Goal: Navigation & Orientation: Find specific page/section

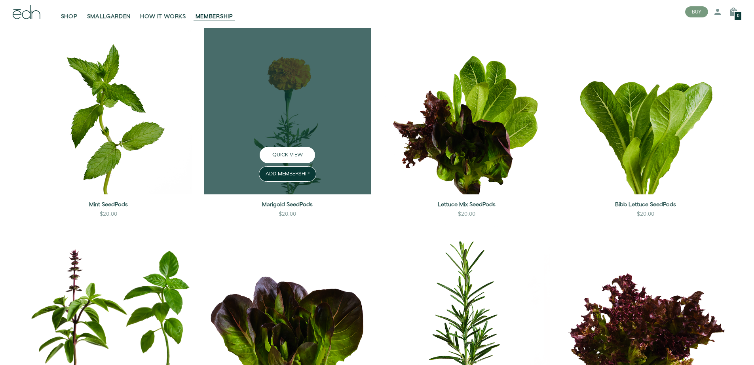
click at [302, 154] on button "QUICK VIEW" at bounding box center [287, 155] width 55 height 16
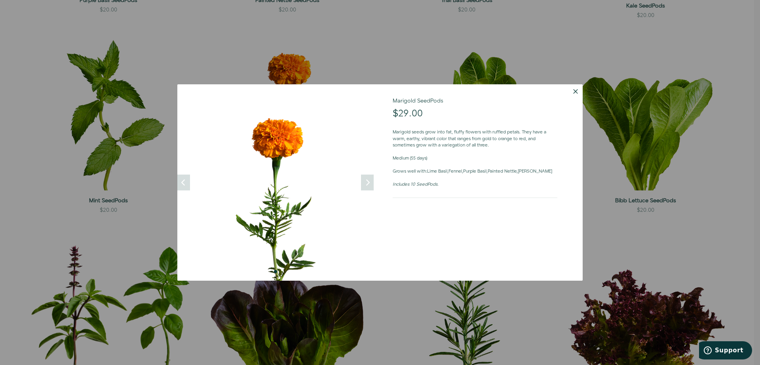
click at [575, 90] on button "Dismiss" at bounding box center [575, 91] width 14 height 14
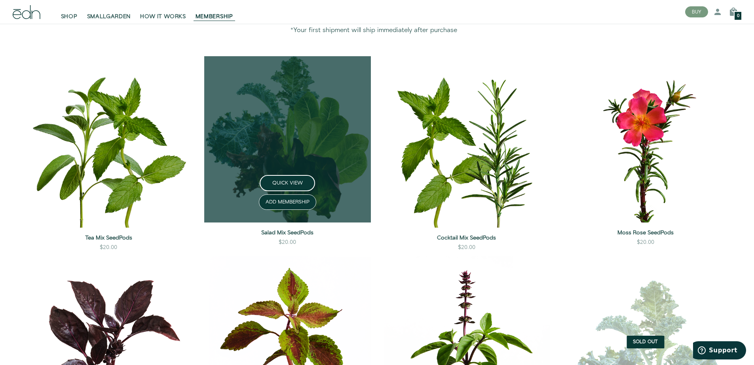
scroll to position [677, 0]
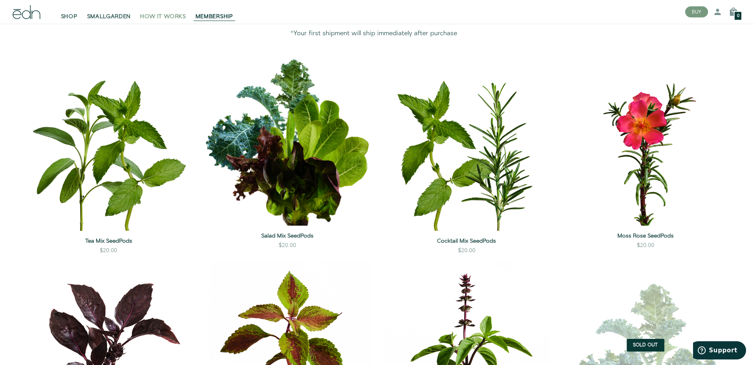
click at [173, 16] on span "HOW IT WORKS" at bounding box center [163, 17] width 46 height 8
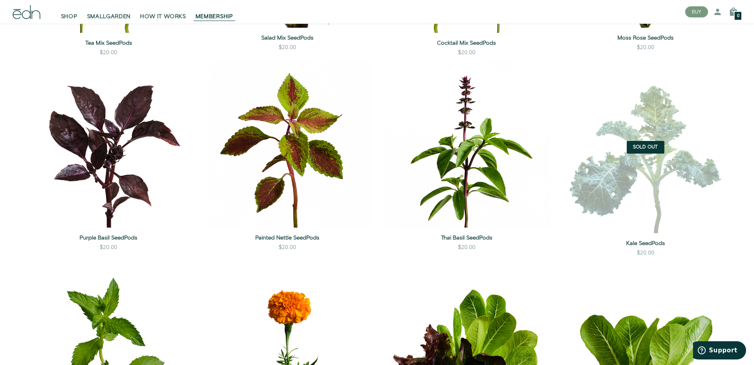
scroll to position [637, 0]
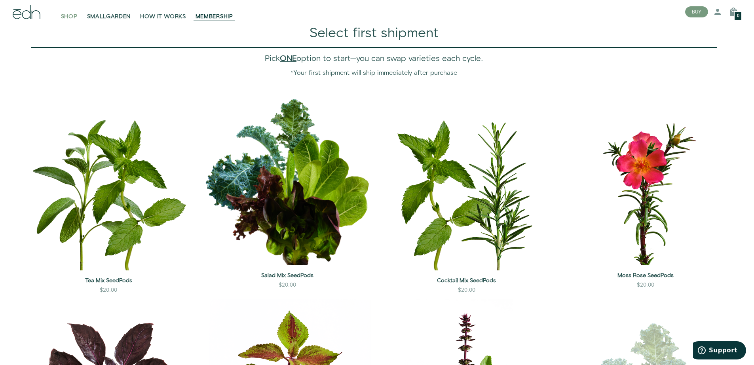
click at [68, 16] on span "SHOP" at bounding box center [69, 17] width 17 height 8
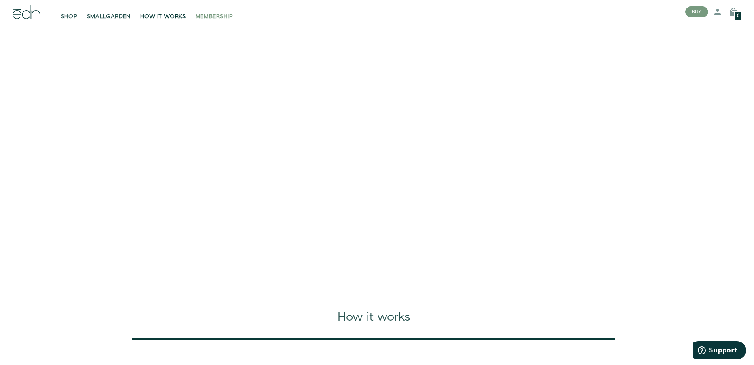
scroll to position [484, 0]
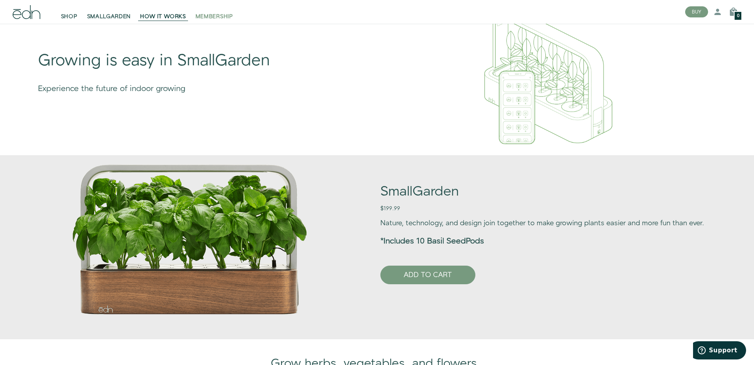
click at [215, 17] on span "MEMBERSHIP" at bounding box center [214, 17] width 38 height 8
click at [72, 15] on span "SHOP" at bounding box center [69, 17] width 17 height 8
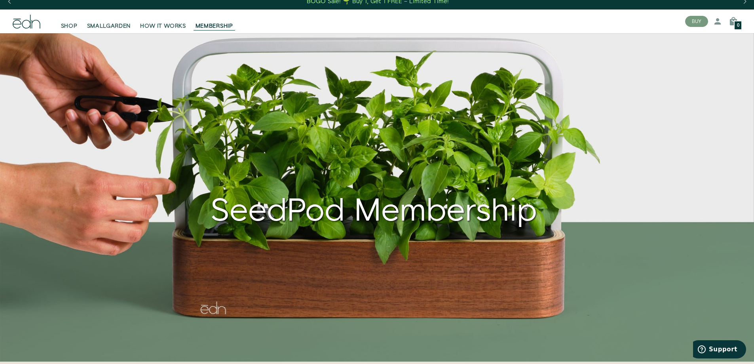
scroll to position [277, 0]
